Goal: Transaction & Acquisition: Purchase product/service

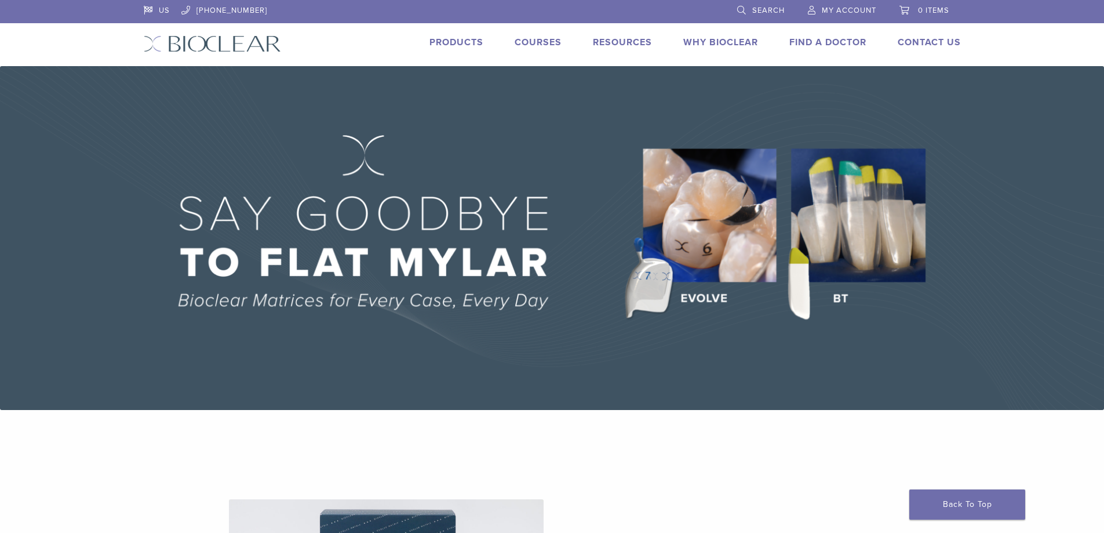
click at [851, 10] on span "My Account" at bounding box center [849, 10] width 54 height 9
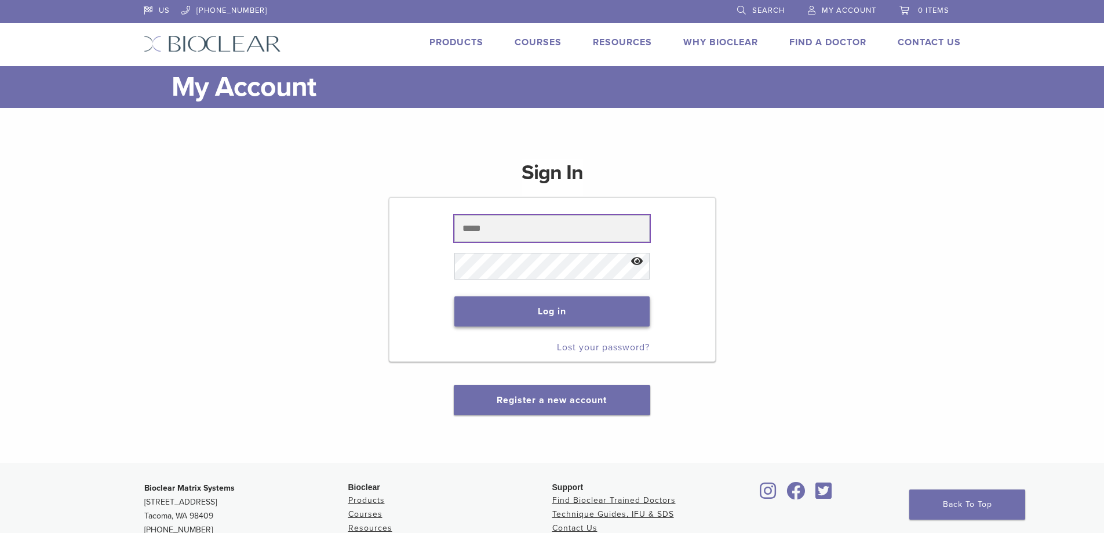
type input "**********"
click at [553, 306] on button "Log in" at bounding box center [551, 311] width 195 height 30
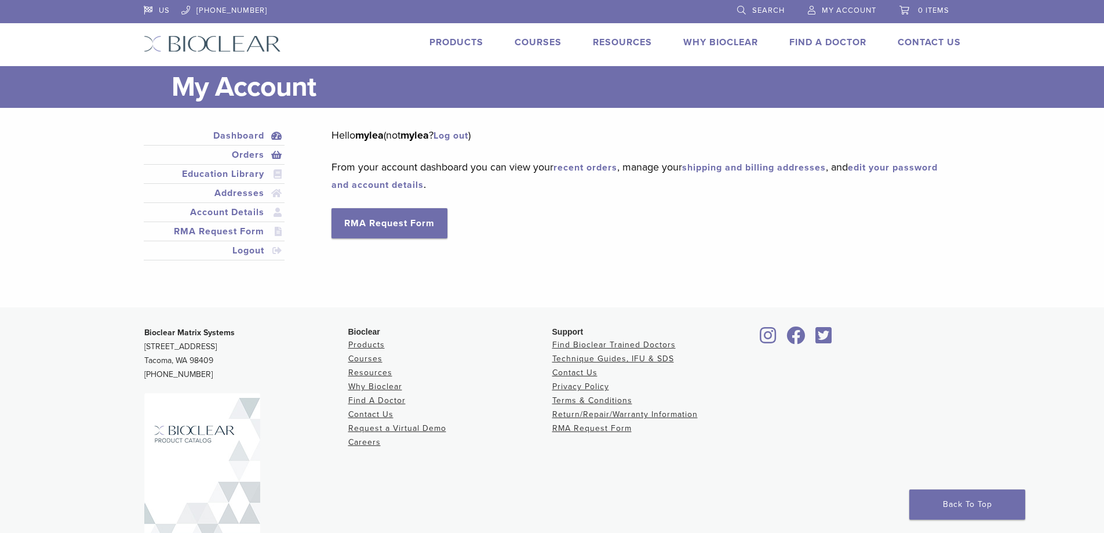
click at [254, 150] on link "Orders" at bounding box center [214, 155] width 137 height 14
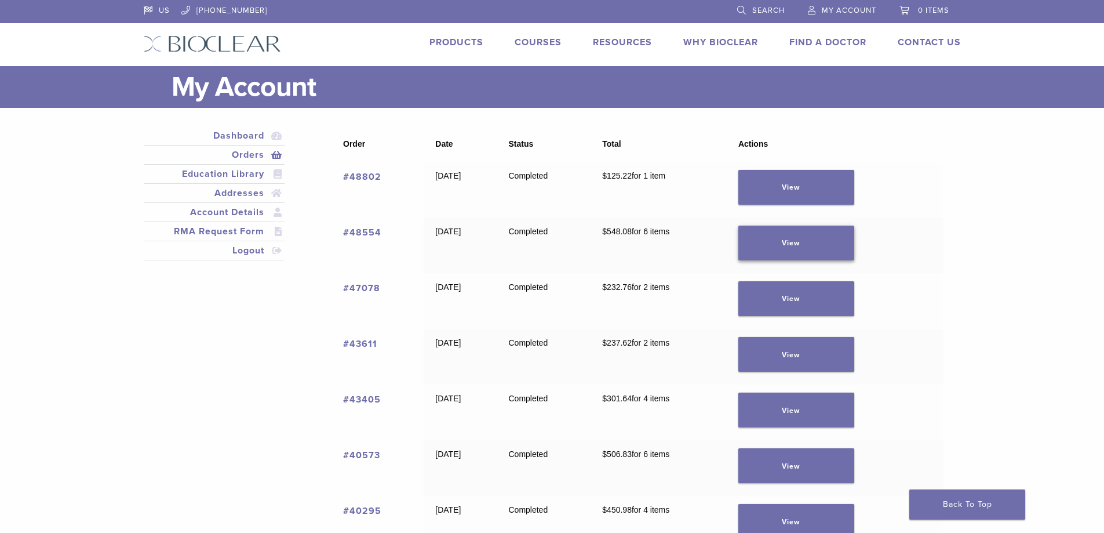
click at [794, 236] on link "View" at bounding box center [796, 242] width 116 height 35
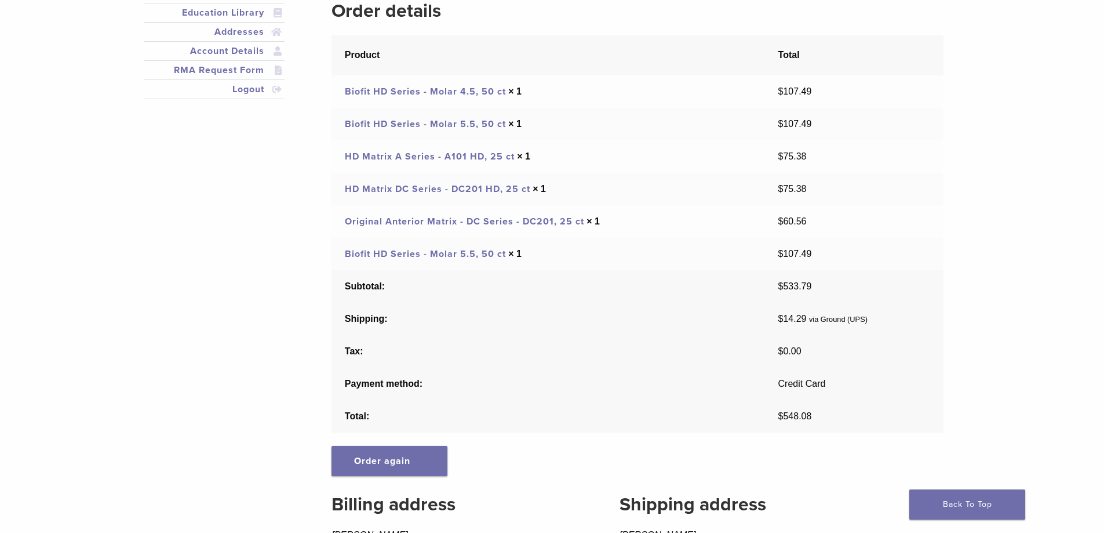
scroll to position [271, 0]
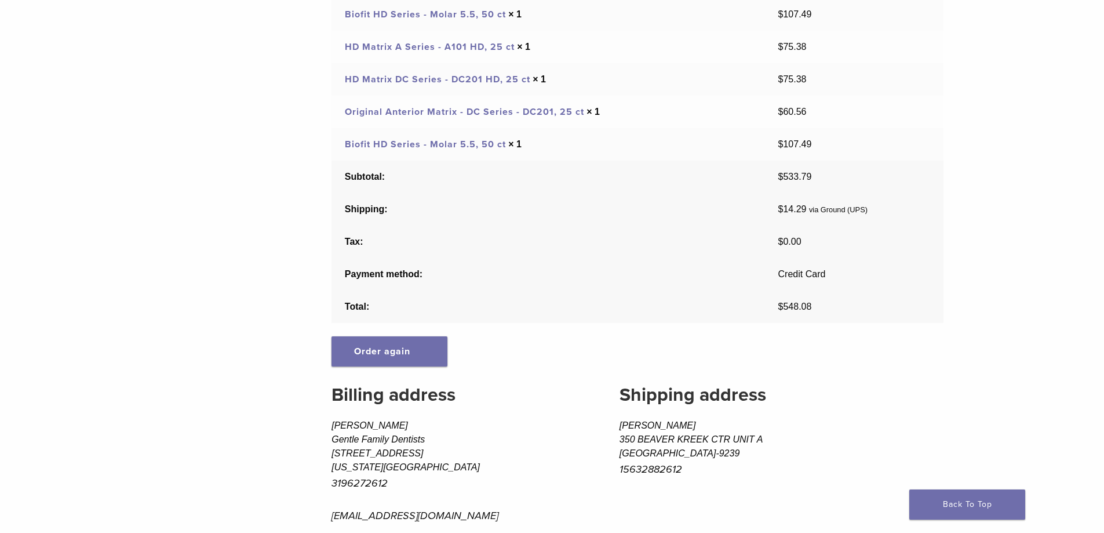
click at [406, 371] on div "Order # 48554 was placed on August 27, 2025 and is currently Completed . Order …" at bounding box center [638, 205] width 612 height 698
click at [396, 362] on link "Order again" at bounding box center [390, 351] width 116 height 30
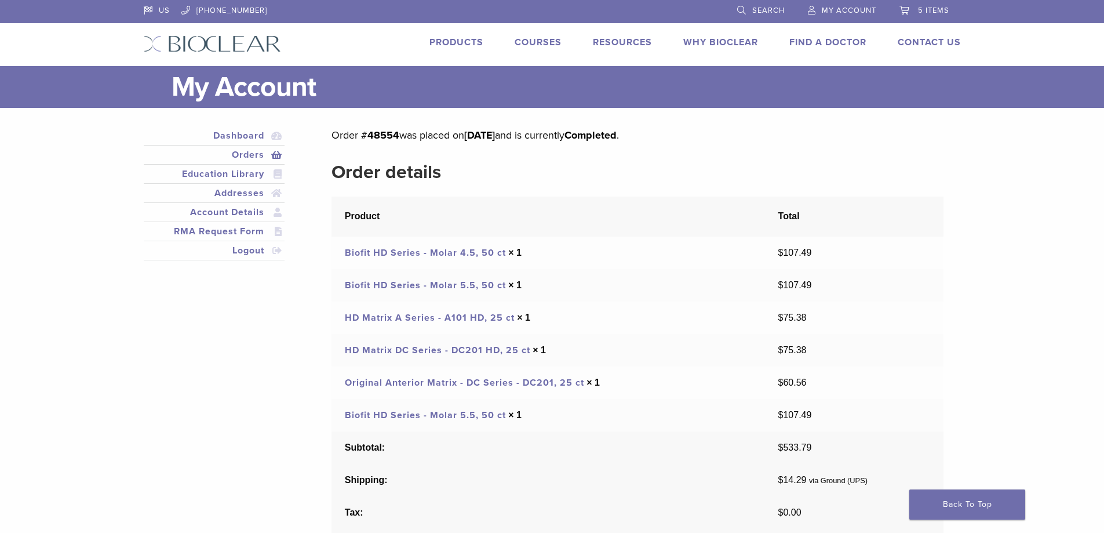
click at [251, 155] on link "Orders" at bounding box center [214, 155] width 137 height 14
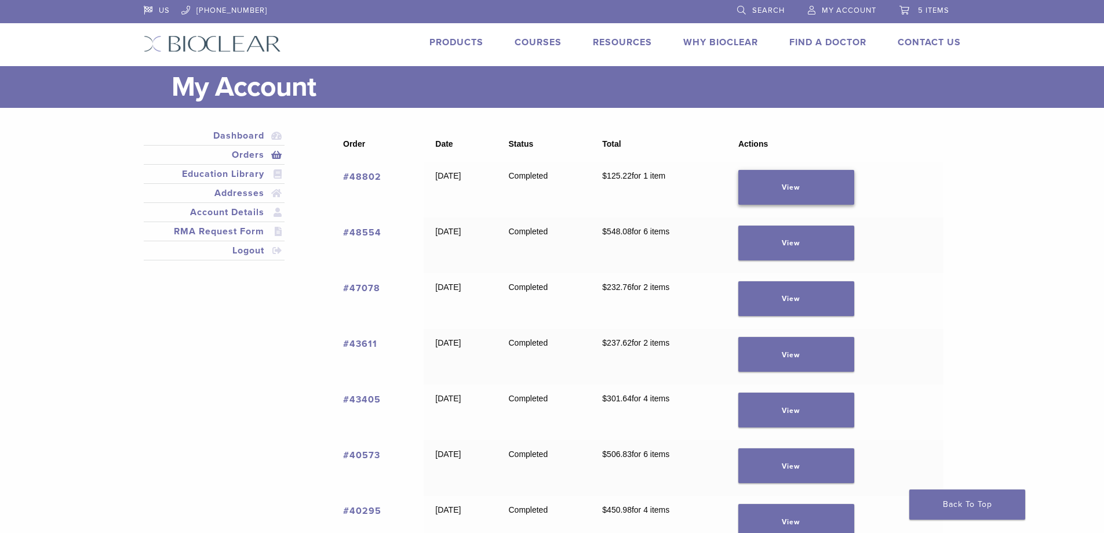
click at [850, 195] on link "View" at bounding box center [796, 187] width 116 height 35
